Goal: Find specific page/section: Find specific page/section

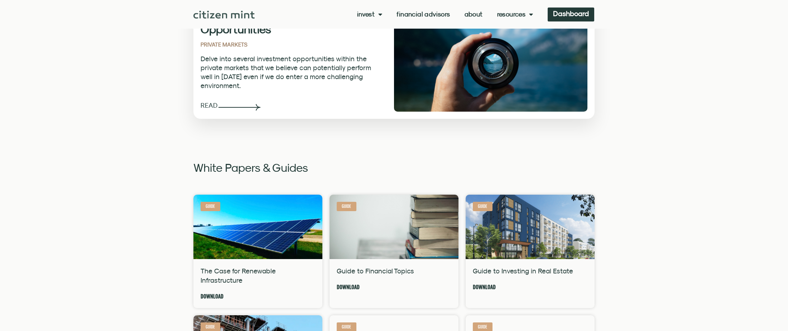
scroll to position [430, 0]
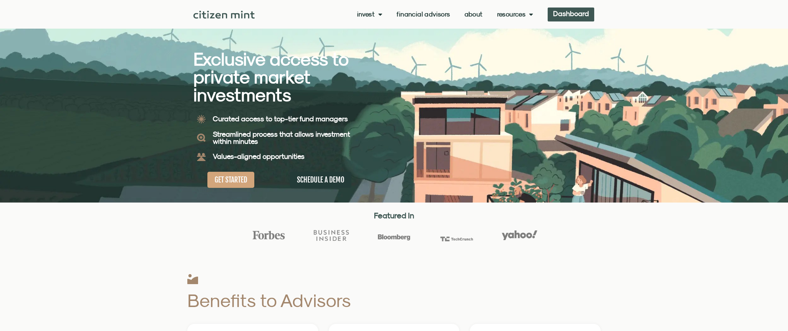
click at [574, 14] on link "Dashboard" at bounding box center [571, 15] width 47 height 14
click at [569, 14] on link "Dashboard" at bounding box center [571, 15] width 47 height 14
click at [566, 16] on link "Dashboard" at bounding box center [571, 15] width 47 height 14
